Goal: Information Seeking & Learning: Learn about a topic

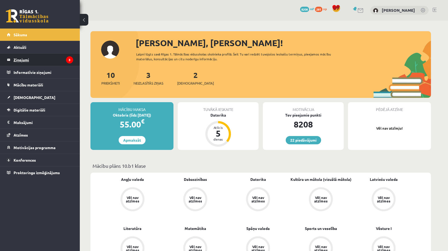
click at [13, 56] on link "Ziņojumi 3" at bounding box center [40, 60] width 66 height 12
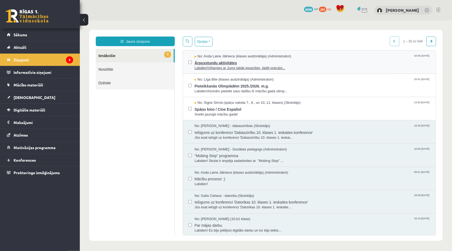
click at [225, 62] on span "Ārpusstundu aktivitātes" at bounding box center [312, 62] width 236 height 7
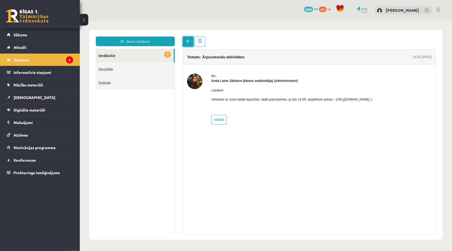
click at [189, 44] on link at bounding box center [188, 41] width 11 height 10
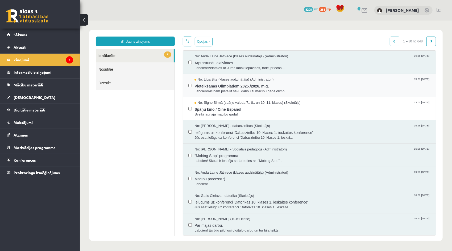
click at [192, 82] on div "No: Līga Bite (klases audzinātāja) (Administratori) 15:51 10/09/2025 Pieteikšan…" at bounding box center [309, 85] width 242 height 17
click at [196, 84] on span "Pieteikšanās Olimpiādēm 2025./2026. m.g." at bounding box center [312, 85] width 236 height 7
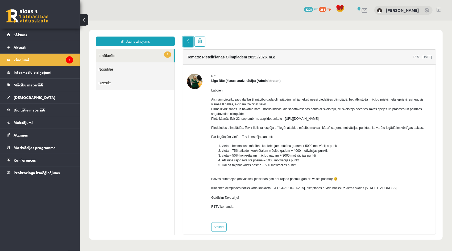
click at [188, 46] on link at bounding box center [188, 41] width 11 height 10
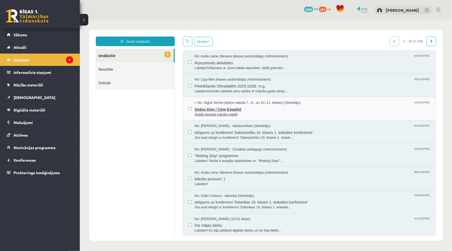
click at [196, 105] on span "Spāņu kino / Cine Español" at bounding box center [312, 108] width 236 height 7
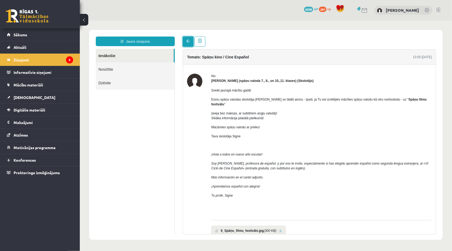
click at [191, 40] on link at bounding box center [188, 41] width 11 height 10
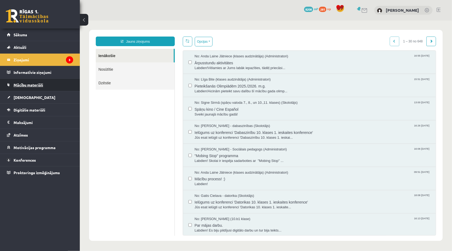
click at [16, 84] on span "Mācību materiāli" at bounding box center [29, 84] width 30 height 5
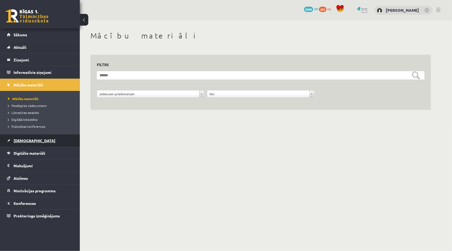
click at [22, 136] on link "[DEMOGRAPHIC_DATA]" at bounding box center [40, 140] width 66 height 12
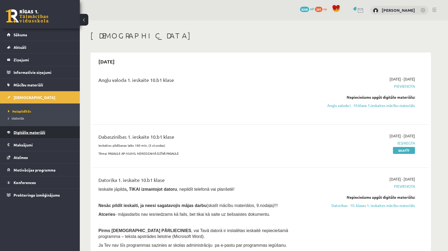
click at [21, 129] on link "Digitālie materiāli" at bounding box center [40, 132] width 66 height 12
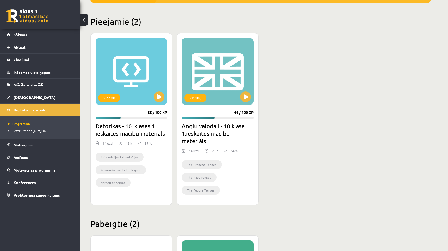
scroll to position [133, 0]
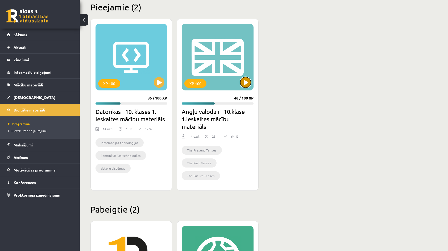
click at [248, 82] on button at bounding box center [245, 82] width 11 height 11
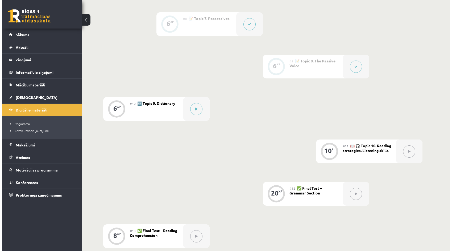
scroll to position [433, 0]
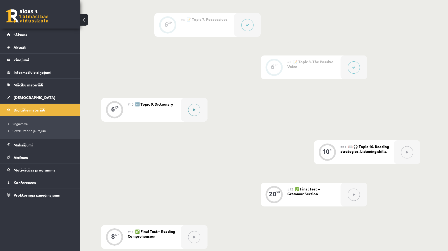
click at [197, 108] on button at bounding box center [194, 110] width 12 height 12
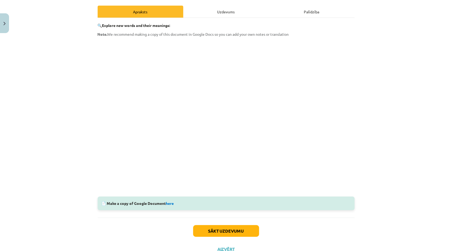
scroll to position [80, 0]
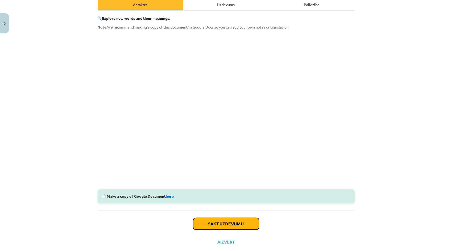
click at [222, 225] on button "Sākt uzdevumu" at bounding box center [226, 224] width 66 height 12
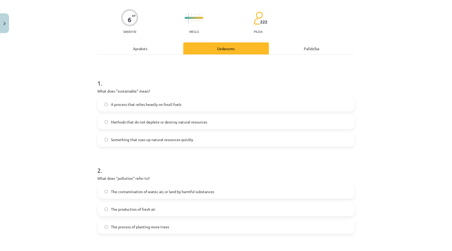
scroll to position [13, 0]
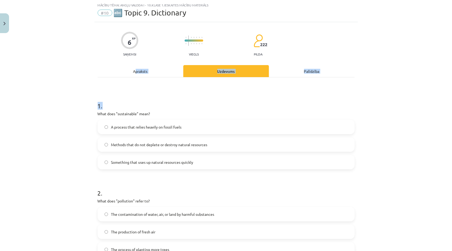
click at [134, 77] on div "Apraksts Uzdevums Palīdzība 1 . What does "sustainable" mean? A process that re…" at bounding box center [226, 208] width 257 height 286
drag, startPoint x: 134, startPoint y: 77, endPoint x: 134, endPoint y: 73, distance: 4.6
click at [134, 73] on div "Apraksts" at bounding box center [141, 71] width 86 height 12
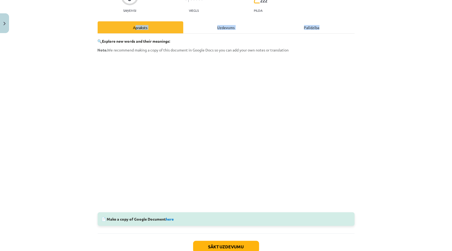
scroll to position [67, 0]
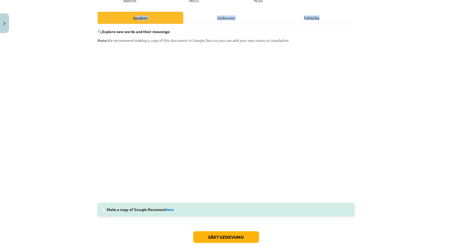
click at [240, 16] on div "Uzdevums" at bounding box center [226, 18] width 86 height 12
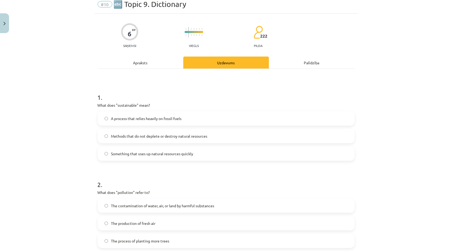
scroll to position [13, 0]
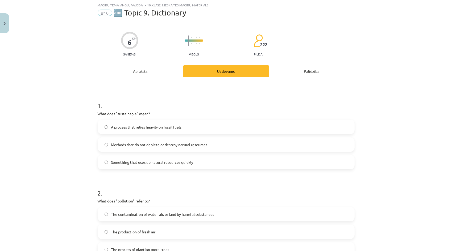
click at [155, 145] on span "Methods that do not deplete or destroy natural resources" at bounding box center [159, 145] width 96 height 6
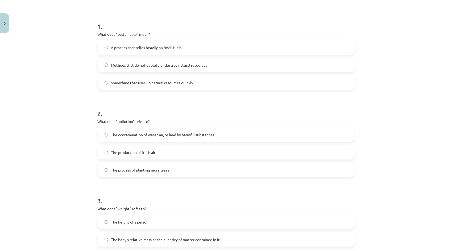
scroll to position [93, 0]
click at [153, 173] on label "The process of planting more trees" at bounding box center [226, 168] width 256 height 13
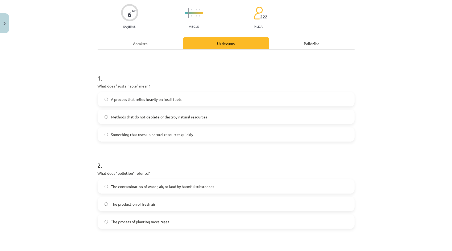
scroll to position [13, 0]
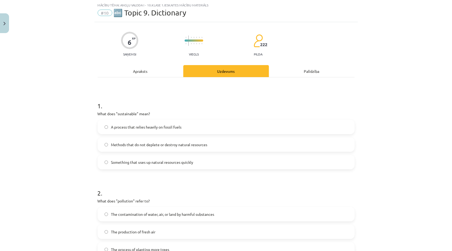
click at [140, 75] on div "Apraksts" at bounding box center [141, 71] width 86 height 12
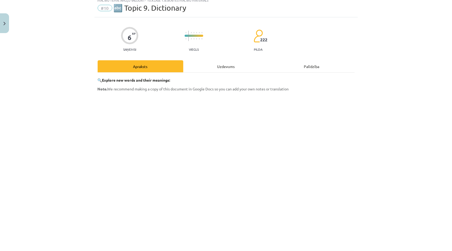
scroll to position [13, 0]
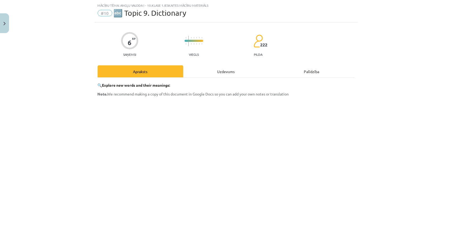
click at [235, 67] on div "Uzdevums" at bounding box center [226, 71] width 86 height 12
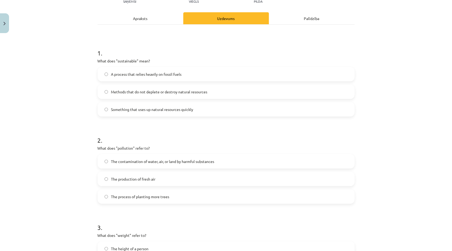
scroll to position [67, 0]
click at [128, 163] on label "The contamination of water, air, or land by harmful substances" at bounding box center [226, 160] width 256 height 13
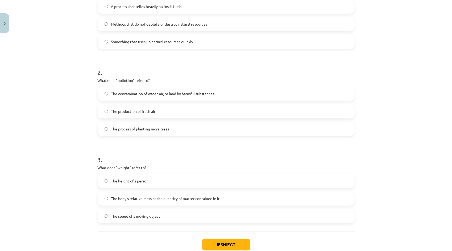
scroll to position [146, 0]
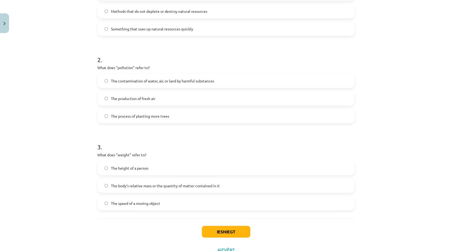
click at [122, 185] on span "The body's relative mass or the quantity of matter contained in it" at bounding box center [165, 186] width 109 height 6
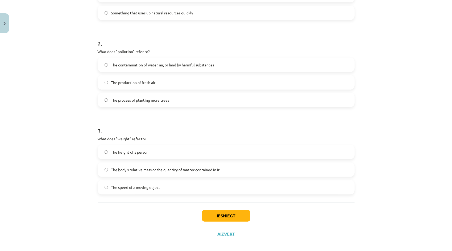
scroll to position [167, 0]
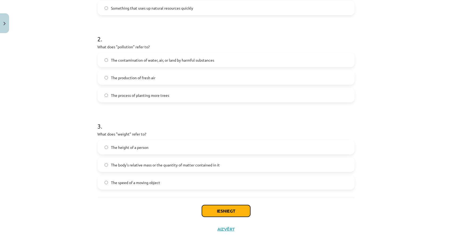
click at [225, 216] on button "Iesniegt" at bounding box center [226, 211] width 48 height 12
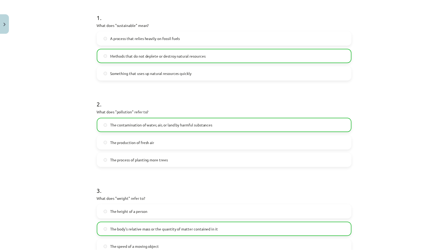
scroll to position [184, 0]
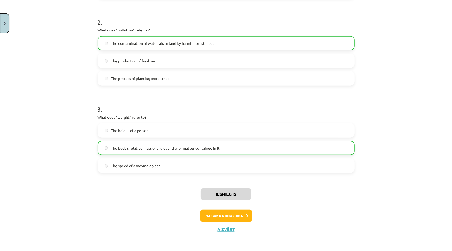
click at [4, 21] on button "Close" at bounding box center [4, 23] width 9 height 20
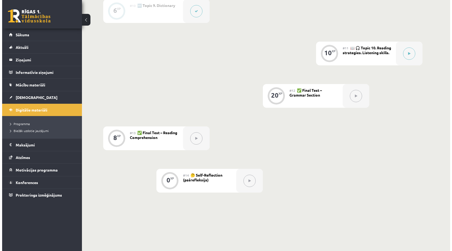
scroll to position [513, 0]
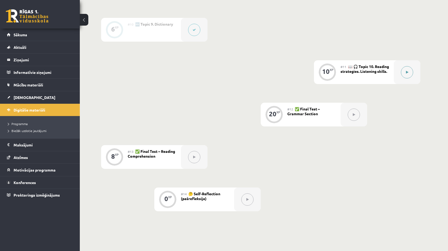
click at [406, 75] on button at bounding box center [407, 72] width 12 height 12
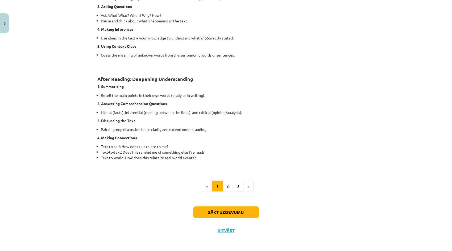
scroll to position [364, 0]
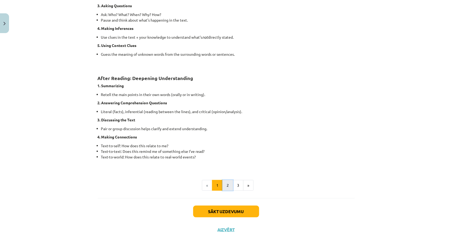
click at [226, 184] on button "2" at bounding box center [228, 185] width 11 height 11
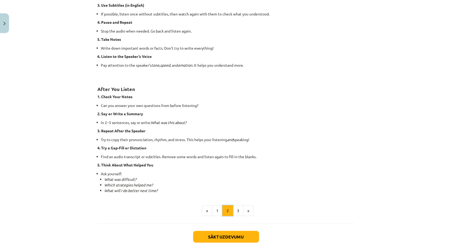
scroll to position [296, 0]
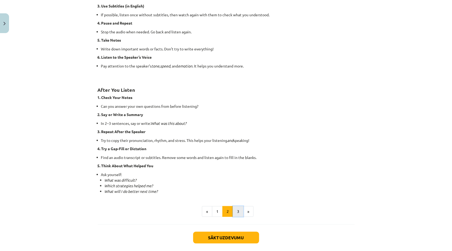
click at [233, 214] on button "3" at bounding box center [238, 211] width 11 height 11
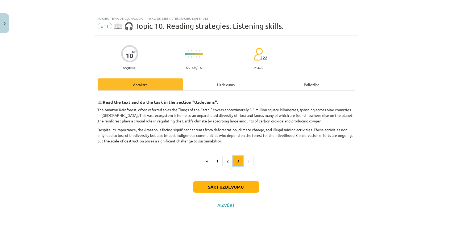
scroll to position [0, 0]
click at [197, 186] on button "Sākt uzdevumu" at bounding box center [226, 187] width 66 height 12
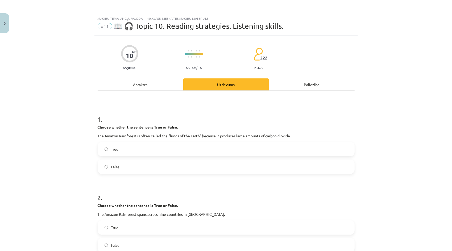
click at [129, 147] on label "True" at bounding box center [226, 148] width 256 height 13
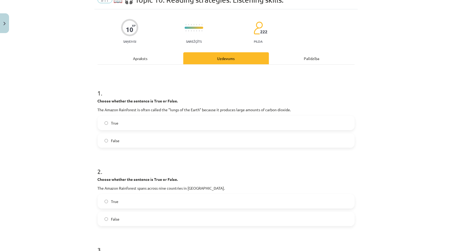
scroll to position [27, 0]
click at [140, 197] on label "True" at bounding box center [226, 200] width 256 height 13
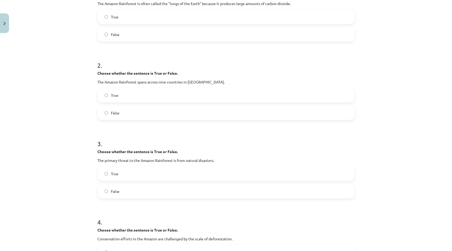
scroll to position [133, 0]
click at [134, 193] on label "False" at bounding box center [226, 189] width 256 height 13
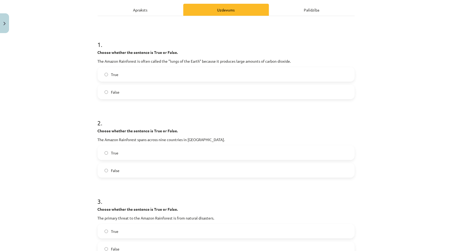
scroll to position [27, 0]
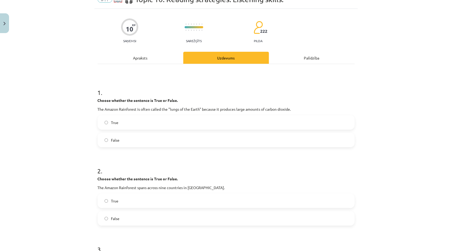
click at [129, 62] on div "Apraksts" at bounding box center [141, 58] width 86 height 12
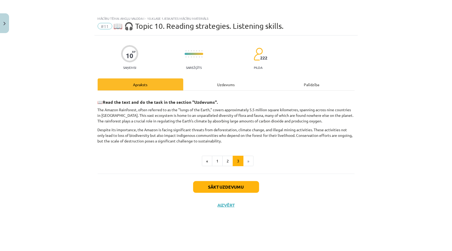
click at [235, 81] on div "Uzdevums" at bounding box center [226, 84] width 86 height 12
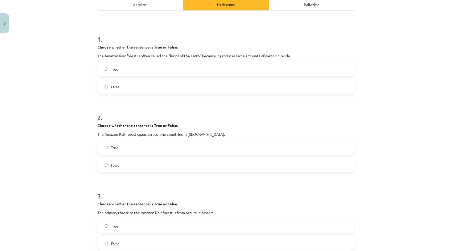
scroll to position [27, 0]
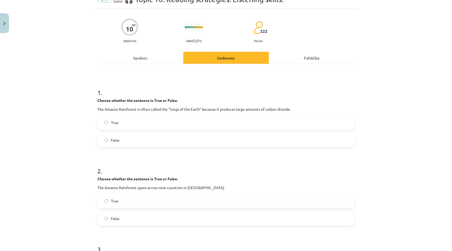
click at [146, 57] on div "Apraksts" at bounding box center [141, 58] width 86 height 12
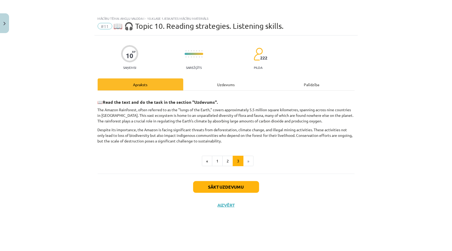
click at [217, 86] on div "Uzdevums" at bounding box center [226, 84] width 86 height 12
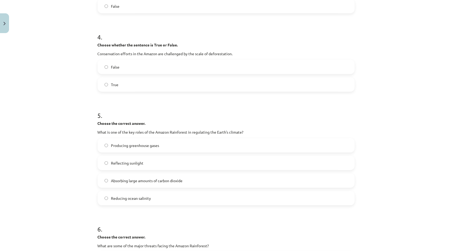
scroll to position [319, 0]
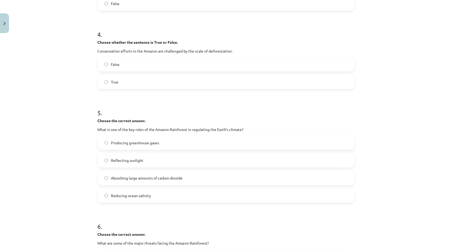
click at [134, 65] on label "False" at bounding box center [226, 64] width 256 height 13
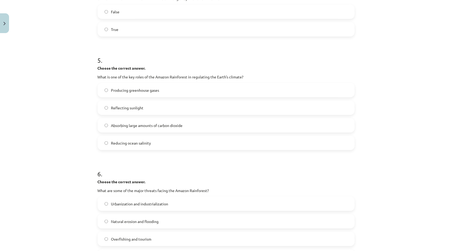
scroll to position [373, 0]
click at [196, 124] on label "Absorbing large amounts of carbon dioxide" at bounding box center [226, 124] width 256 height 13
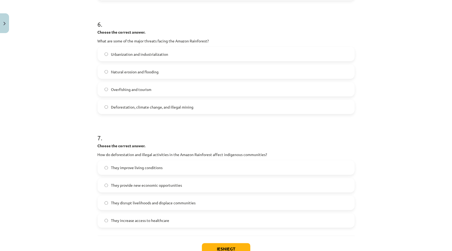
scroll to position [506, 0]
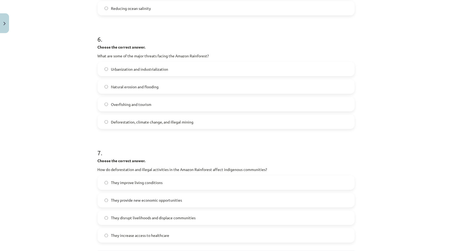
click at [171, 127] on label "Deforestation, climate change, and illegal mining" at bounding box center [226, 121] width 256 height 13
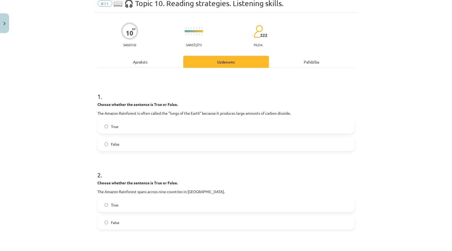
scroll to position [1, 0]
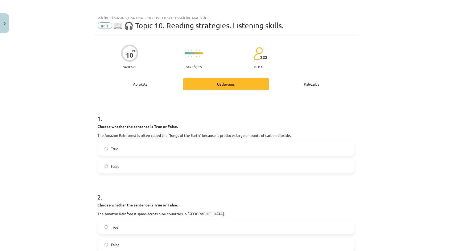
click at [129, 88] on div "Apraksts" at bounding box center [141, 84] width 86 height 12
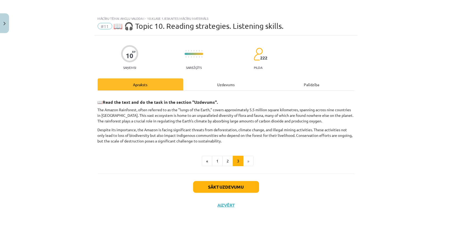
click at [228, 88] on div "Uzdevums" at bounding box center [226, 84] width 86 height 12
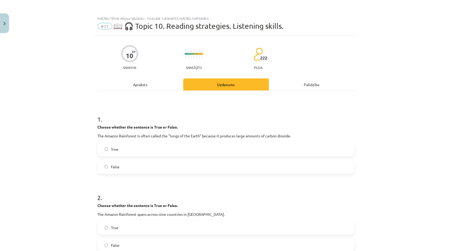
click at [138, 85] on div "Apraksts" at bounding box center [141, 84] width 86 height 12
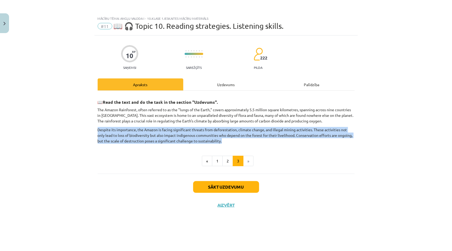
drag, startPoint x: 95, startPoint y: 129, endPoint x: 218, endPoint y: 142, distance: 123.2
click at [218, 142] on div "10 XP Saņemsi Sarežģīts 222 pilda Apraksts Uzdevums Palīdzība 📖 Read the text a…" at bounding box center [227, 136] width 264 height 202
copy p "Despite its importance, the Amazon is facing significant threats from deforesta…"
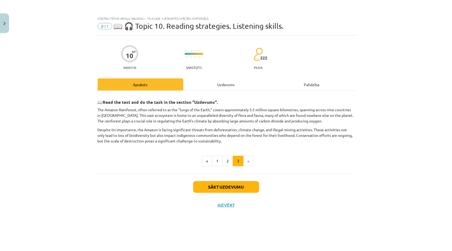
click at [93, 119] on div "Mācību tēma: Angļu valoda i - 10.klase 1.ieskaites mācību materiāls #11 📖 🎧 Top…" at bounding box center [226, 125] width 452 height 251
click at [235, 88] on div "Uzdevums" at bounding box center [226, 84] width 86 height 12
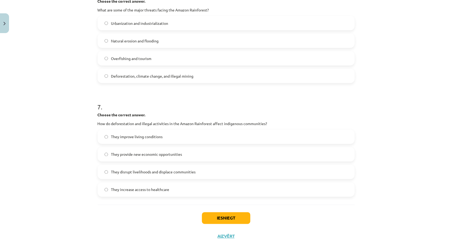
scroll to position [559, 0]
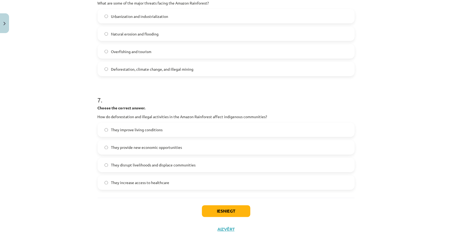
click at [144, 166] on span "They disrupt livelihoods and displace communities" at bounding box center [153, 165] width 85 height 6
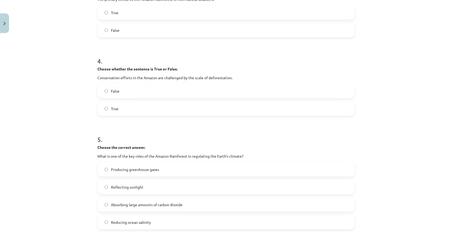
scroll to position [213, 0]
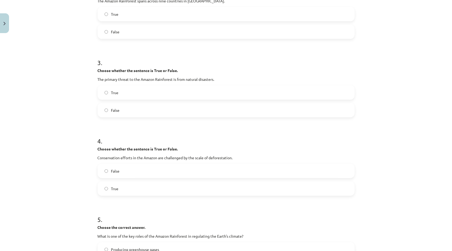
drag, startPoint x: 99, startPoint y: 157, endPoint x: 234, endPoint y: 157, distance: 135.3
click at [234, 157] on p "Conservation efforts in the Amazon are challenged by the scale of deforestation." at bounding box center [226, 158] width 257 height 6
drag, startPoint x: 234, startPoint y: 157, endPoint x: 214, endPoint y: 146, distance: 22.4
click at [214, 147] on p "Choose whether the sentence is True or False." at bounding box center [226, 149] width 257 height 6
drag, startPoint x: 95, startPoint y: 157, endPoint x: 234, endPoint y: 157, distance: 138.5
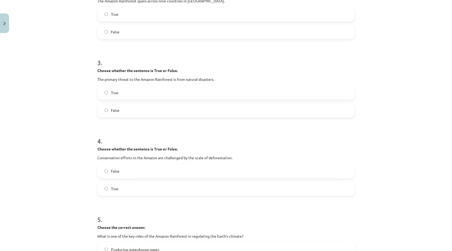
click at [234, 157] on p "Conservation efforts in the Amazon are challenged by the scale of deforestation." at bounding box center [226, 158] width 257 height 6
copy p "Conservation efforts in the Amazon are challenged by the scale of deforestation."
click at [241, 142] on h1 "4 ." at bounding box center [226, 136] width 257 height 17
click at [127, 190] on label "True" at bounding box center [226, 188] width 256 height 13
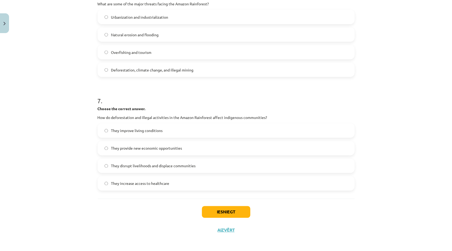
scroll to position [560, 0]
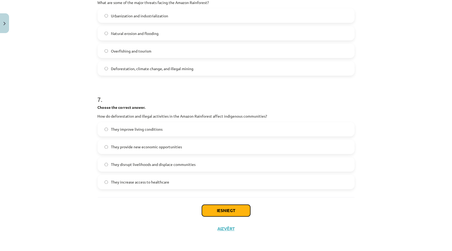
click at [211, 211] on button "Iesniegt" at bounding box center [226, 210] width 48 height 12
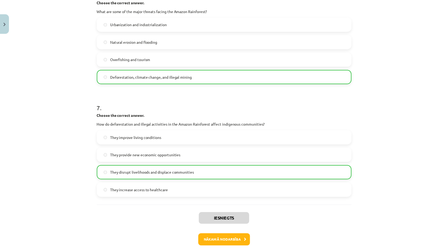
scroll to position [576, 0]
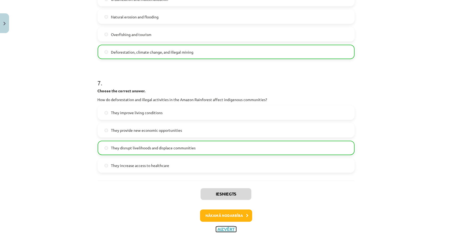
click at [216, 226] on button "Aizvērt" at bounding box center [226, 228] width 20 height 5
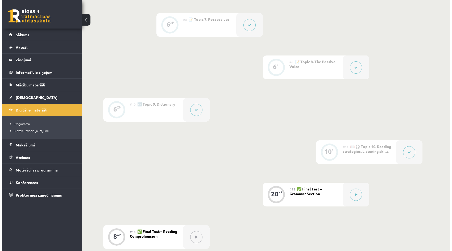
scroll to position [540, 0]
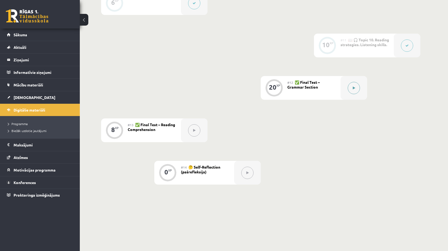
click at [350, 88] on button at bounding box center [354, 88] width 12 height 12
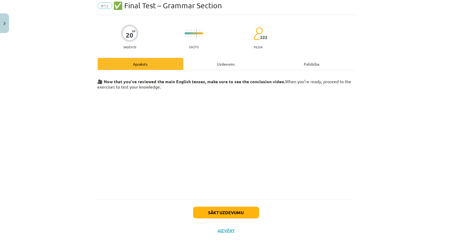
scroll to position [22, 0]
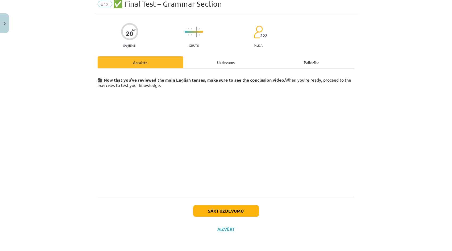
click at [231, 67] on div "Uzdevums" at bounding box center [226, 62] width 86 height 12
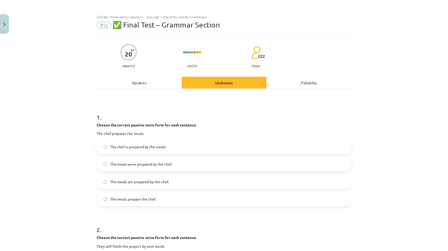
scroll to position [0, 0]
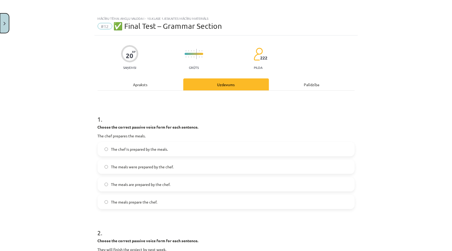
click at [4, 23] on img "Close" at bounding box center [4, 23] width 2 height 3
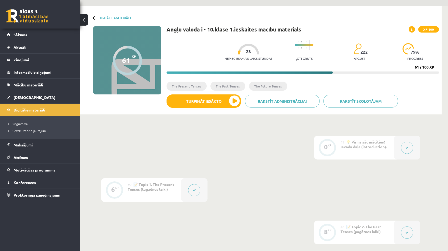
scroll to position [7, 0]
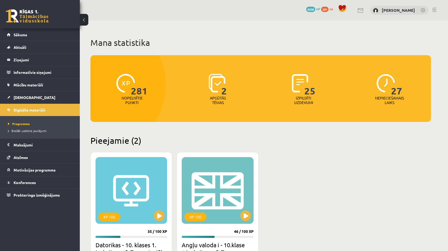
scroll to position [133, 0]
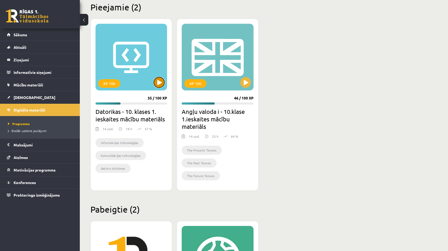
click at [158, 82] on button at bounding box center [159, 82] width 11 height 11
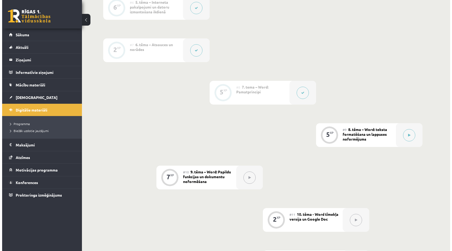
scroll to position [426, 0]
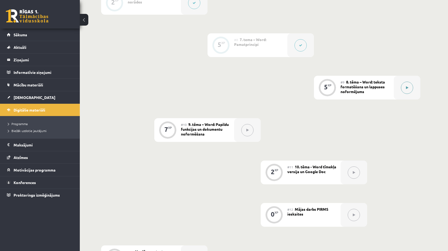
click at [404, 87] on button at bounding box center [407, 87] width 12 height 12
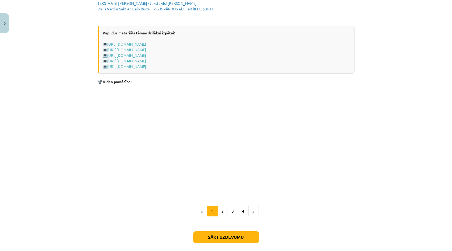
scroll to position [985, 0]
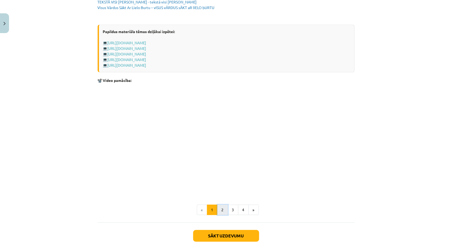
click at [225, 207] on button "2" at bounding box center [223, 209] width 11 height 11
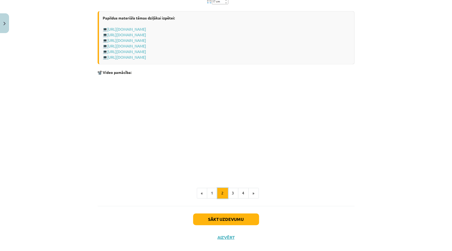
scroll to position [766, 0]
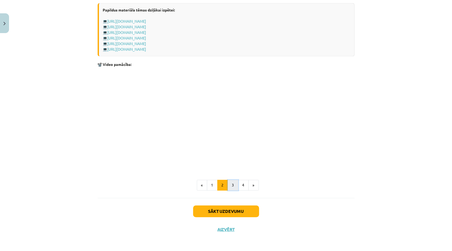
click at [232, 189] on button "3" at bounding box center [233, 184] width 11 height 11
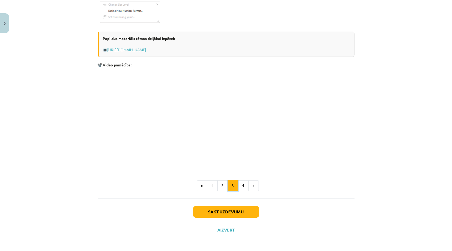
scroll to position [815, 0]
click at [239, 183] on button "4" at bounding box center [243, 185] width 11 height 11
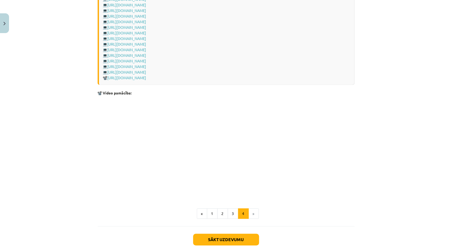
scroll to position [712, 0]
click at [217, 234] on button "Sākt uzdevumu" at bounding box center [226, 238] width 66 height 12
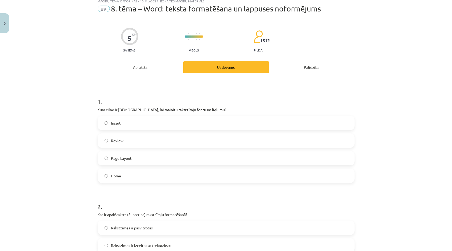
scroll to position [13, 0]
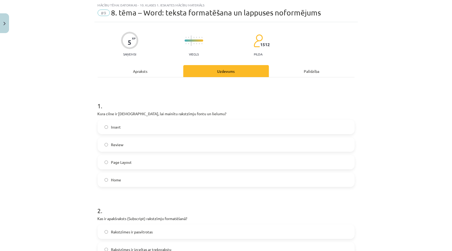
click at [132, 128] on label "Insert" at bounding box center [226, 126] width 256 height 13
click at [130, 75] on div "Apraksts" at bounding box center [141, 71] width 86 height 12
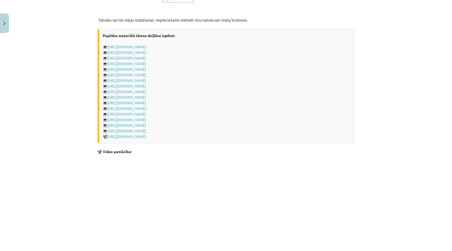
scroll to position [732, 0]
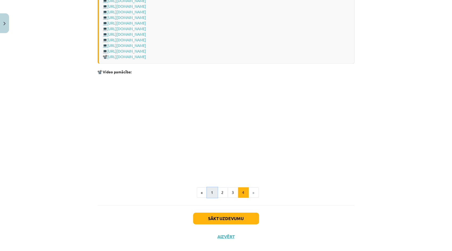
click at [207, 193] on button "1" at bounding box center [212, 192] width 11 height 11
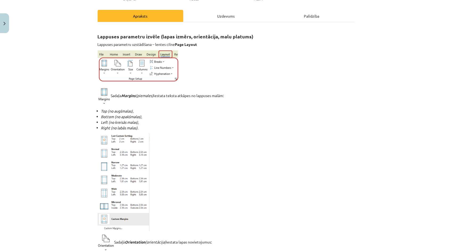
scroll to position [0, 0]
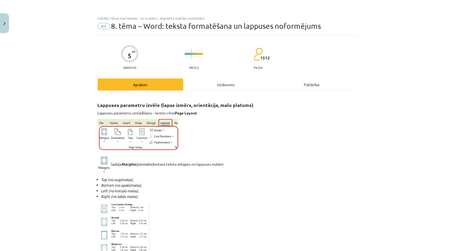
click at [232, 85] on div "Uzdevums" at bounding box center [226, 84] width 86 height 12
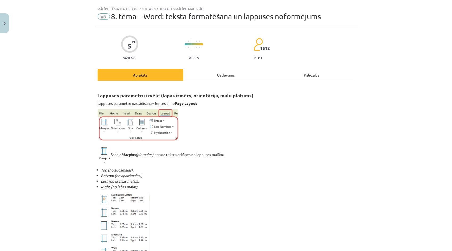
scroll to position [13, 0]
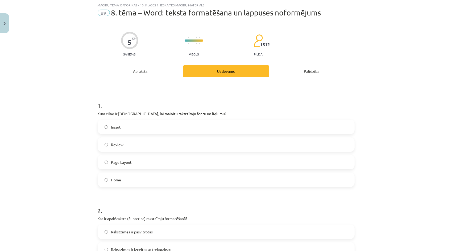
click at [137, 179] on label "Home" at bounding box center [226, 179] width 256 height 13
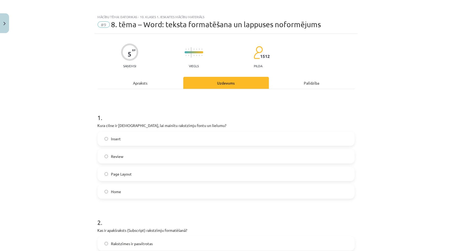
scroll to position [0, 0]
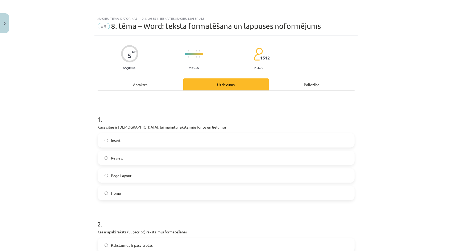
click at [129, 85] on div "Apraksts" at bounding box center [141, 84] width 86 height 12
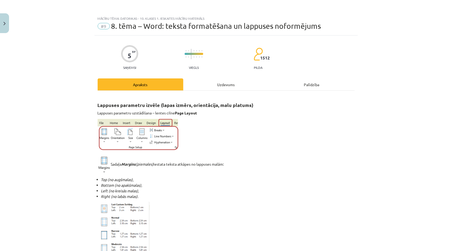
click at [238, 82] on div "Uzdevums" at bounding box center [226, 84] width 86 height 12
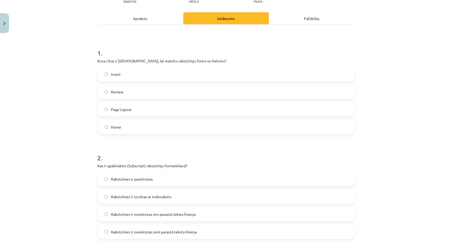
scroll to position [67, 0]
click at [114, 231] on span "Rakstzīmes ir novietotas zem parastā teksta līmeņa" at bounding box center [154, 231] width 86 height 6
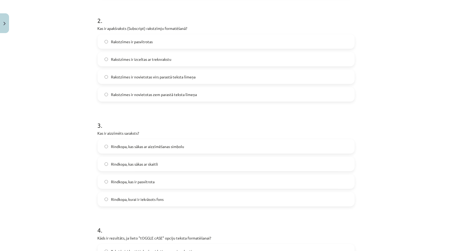
scroll to position [200, 0]
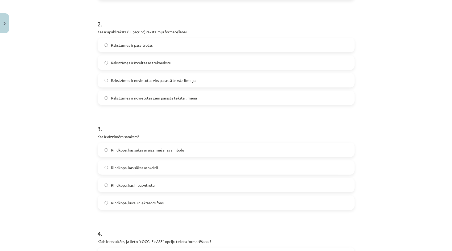
click at [129, 202] on span "Rindkopa, kurai ir iekrāsots fons" at bounding box center [137, 203] width 53 height 6
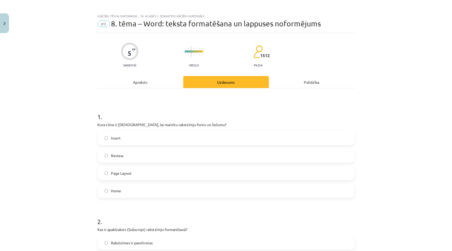
scroll to position [0, 0]
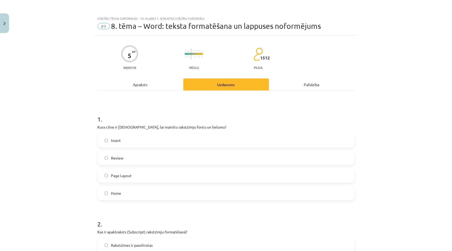
click at [140, 83] on div "Apraksts" at bounding box center [141, 84] width 86 height 12
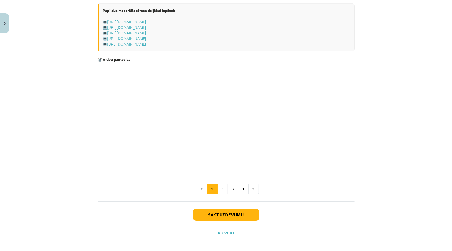
scroll to position [1010, 0]
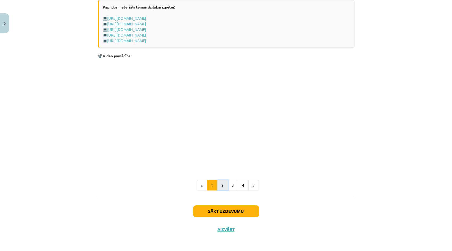
click at [218, 187] on button "2" at bounding box center [223, 185] width 11 height 11
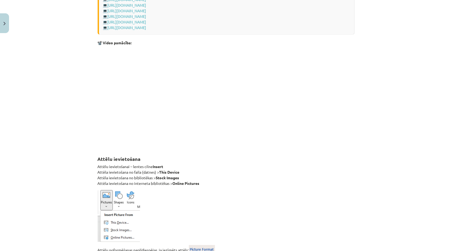
scroll to position [441, 0]
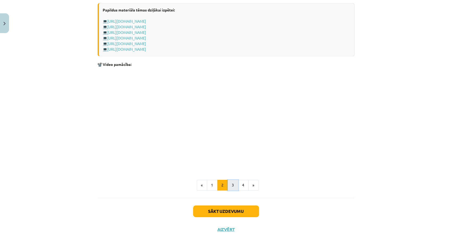
click at [236, 186] on button "3" at bounding box center [233, 184] width 11 height 11
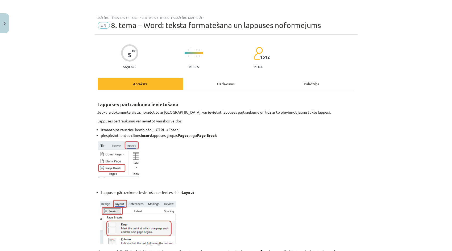
scroll to position [0, 0]
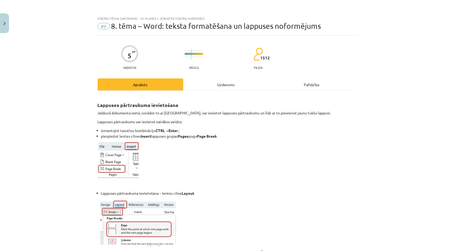
click at [225, 82] on div "Uzdevums" at bounding box center [226, 84] width 86 height 12
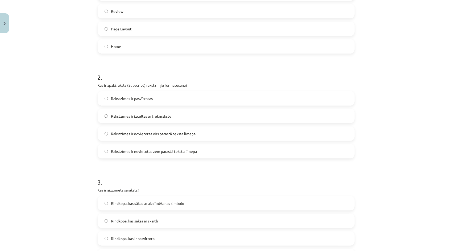
scroll to position [226, 0]
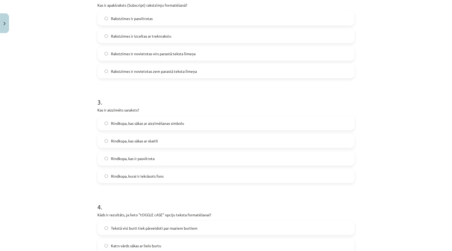
click at [170, 127] on label "Rindkopa, kas sākas ar aizzīmēšanas simbolu" at bounding box center [226, 122] width 256 height 13
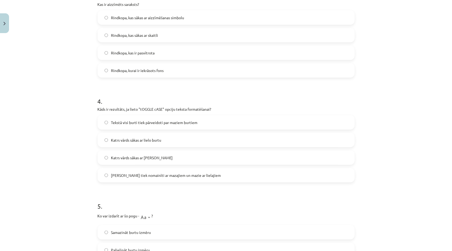
scroll to position [333, 0]
click at [130, 171] on span "[PERSON_NAME] tiek nomainīti ar mazajiem un mazie ar lielajiem" at bounding box center [166, 174] width 110 height 6
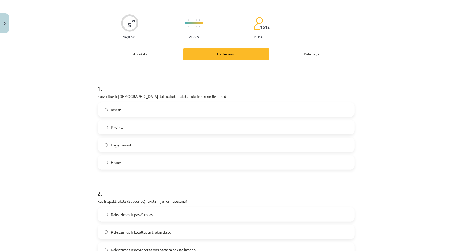
scroll to position [0, 0]
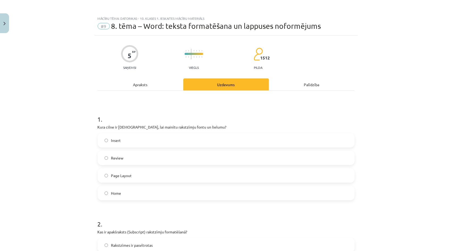
click at [140, 81] on div "Apraksts" at bounding box center [141, 84] width 86 height 12
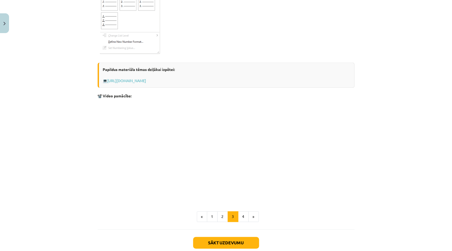
scroll to position [815, 0]
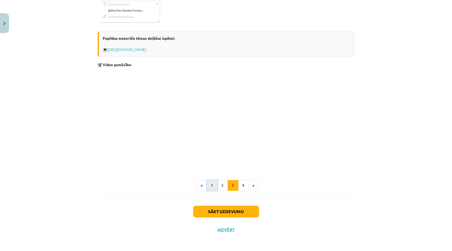
click at [208, 186] on button "1" at bounding box center [212, 185] width 11 height 11
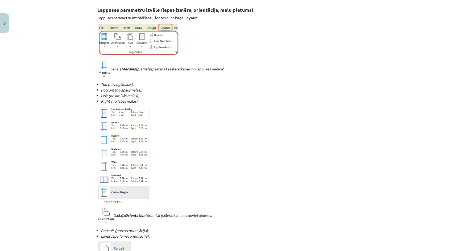
scroll to position [0, 0]
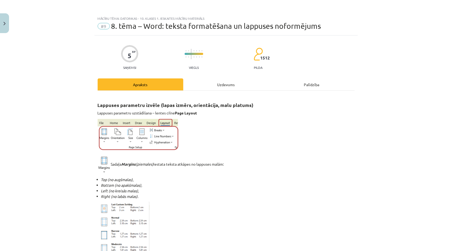
click at [218, 84] on div "Uzdevums" at bounding box center [226, 84] width 86 height 12
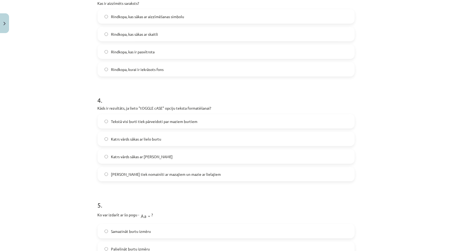
scroll to position [435, 0]
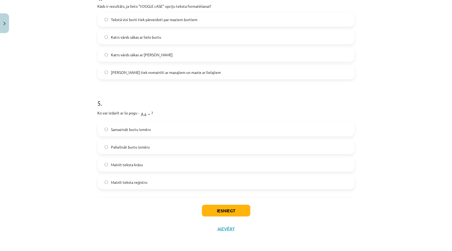
click at [167, 129] on label "Samazināt burtu izmēru" at bounding box center [226, 128] width 256 height 13
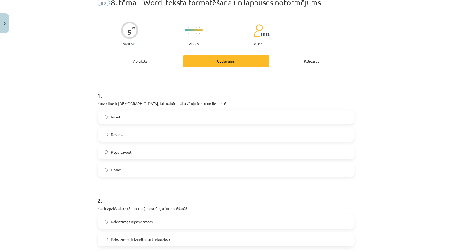
scroll to position [0, 0]
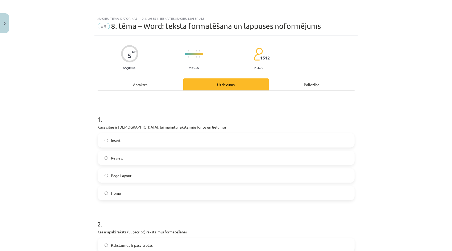
click at [139, 86] on div "Apraksts" at bounding box center [141, 84] width 86 height 12
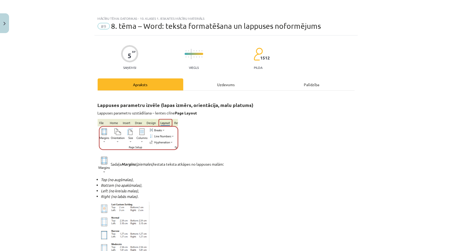
click at [220, 85] on div "Uzdevums" at bounding box center [226, 84] width 86 height 12
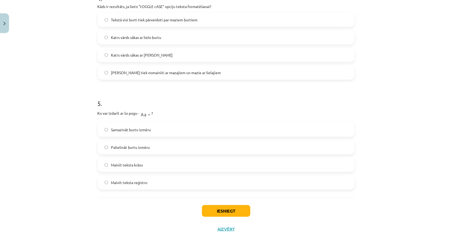
scroll to position [435, 0]
click at [120, 180] on span "Mainīt teksta reģistru" at bounding box center [129, 182] width 36 height 6
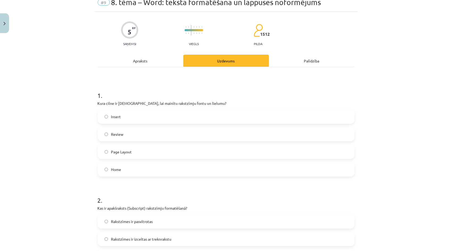
scroll to position [9, 0]
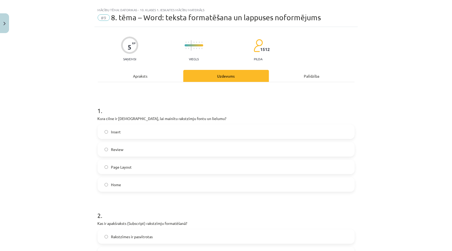
click at [98, 110] on h1 "1 ." at bounding box center [226, 105] width 257 height 17
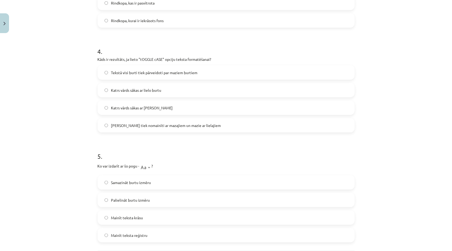
scroll to position [435, 0]
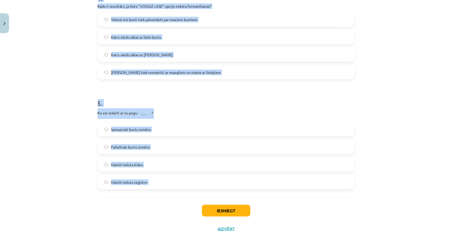
drag, startPoint x: 97, startPoint y: 111, endPoint x: 154, endPoint y: 200, distance: 105.4
copy form "1 . Kura cilne ir [DEMOGRAPHIC_DATA], lai mainītu rakstzīmju fontu un lielumu? …"
click at [48, 126] on div "Mācību tēma: Datorikas - 10. klases 1. ieskaites mācību materiāls #9 8. tēma – …" at bounding box center [226, 125] width 452 height 251
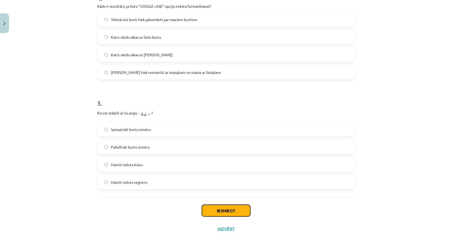
click at [209, 210] on button "Iesniegt" at bounding box center [226, 210] width 48 height 12
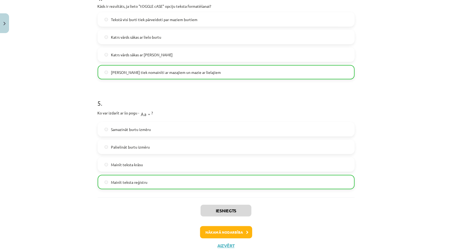
click at [219, 241] on div "Iesniegts Nākamā nodarbība Aizvērt" at bounding box center [226, 224] width 257 height 54
click at [219, 243] on button "Aizvērt" at bounding box center [226, 245] width 20 height 5
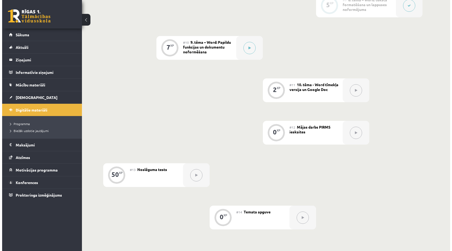
scroll to position [506, 0]
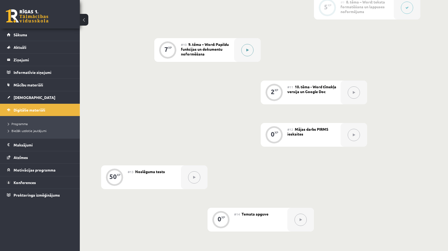
click at [247, 50] on icon at bounding box center [248, 49] width 2 height 3
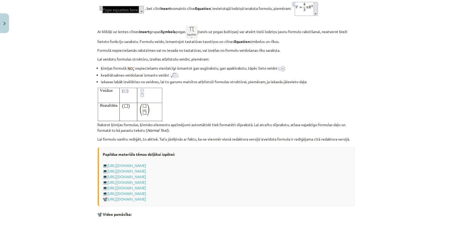
scroll to position [905, 0]
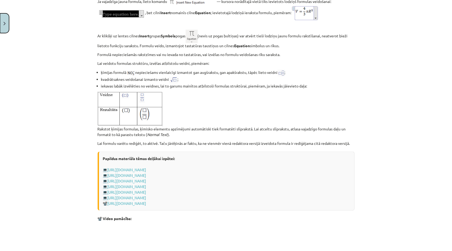
click at [2, 24] on button "Close" at bounding box center [4, 23] width 9 height 20
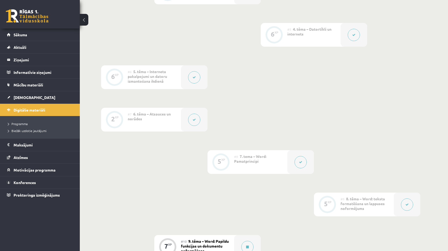
scroll to position [293, 0]
